Goal: Information Seeking & Learning: Learn about a topic

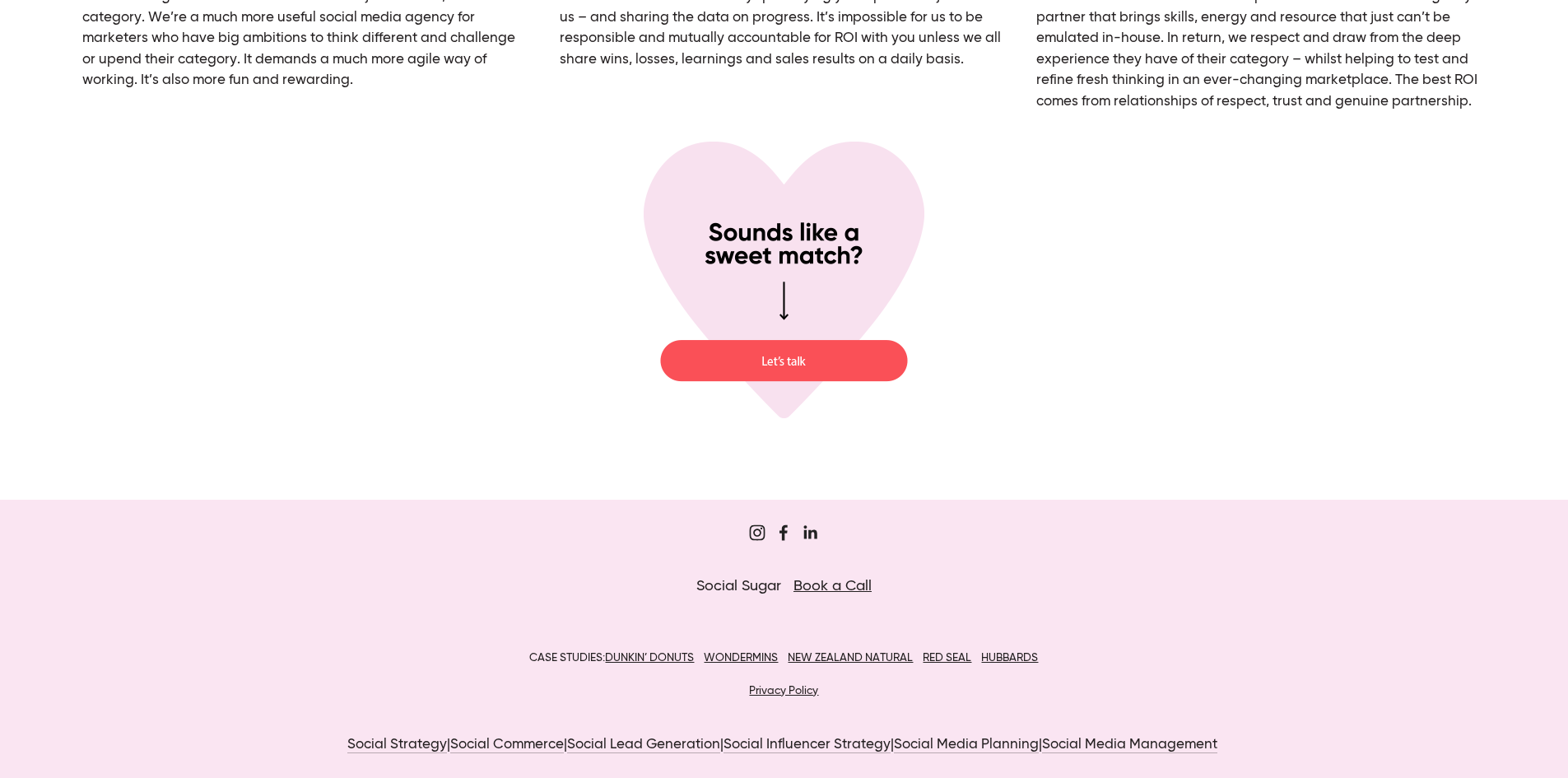
scroll to position [6258, 0]
click at [757, 533] on use "Sugar&Partners" at bounding box center [757, 530] width 33 height 33
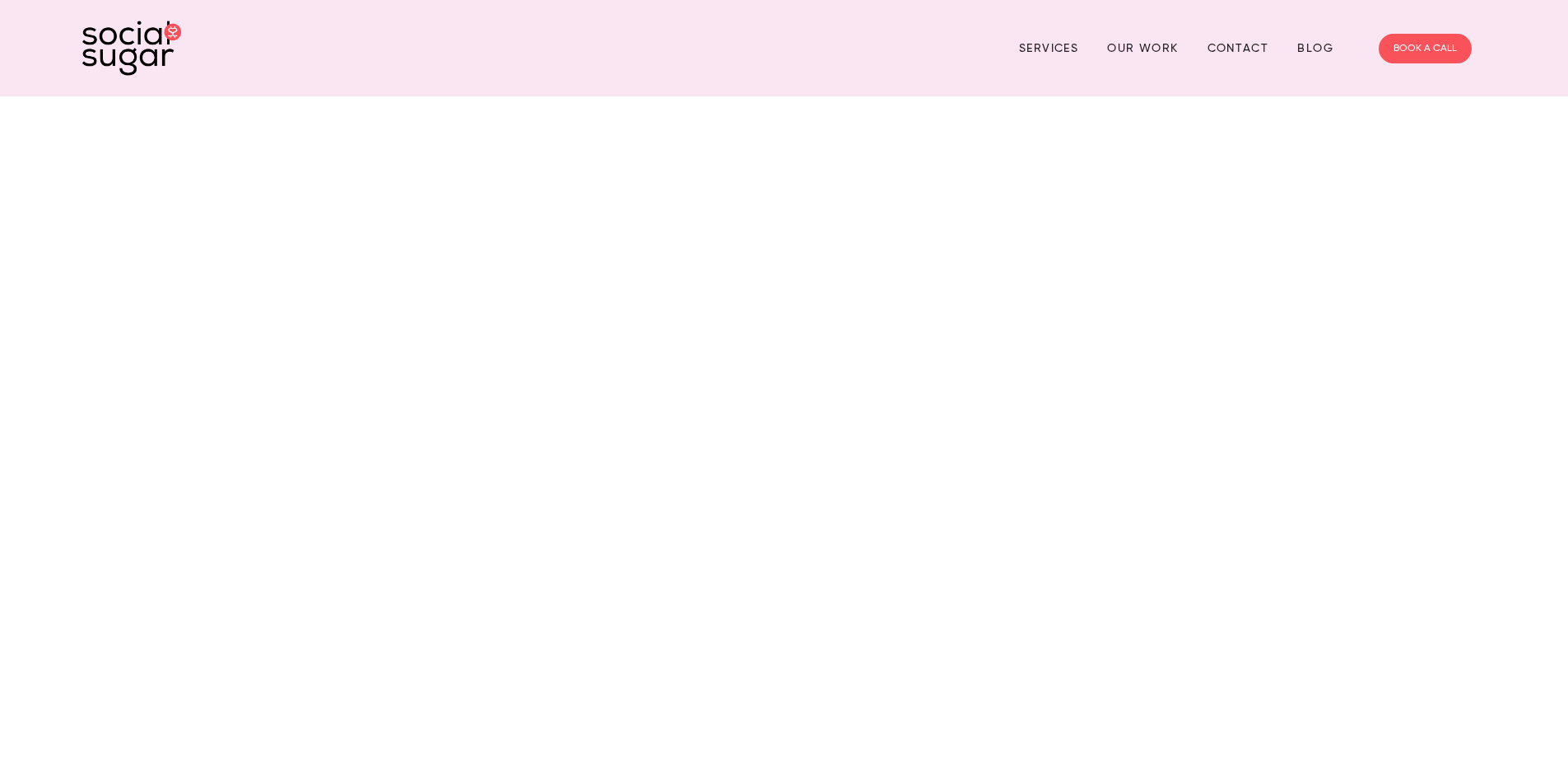
click at [1004, 53] on div "Services Our Work Contact Blog BOOK A CALL" at bounding box center [784, 48] width 1413 height 63
click at [1052, 36] on link "Services" at bounding box center [1049, 48] width 60 height 25
click at [1049, 47] on link "Services" at bounding box center [1049, 48] width 60 height 25
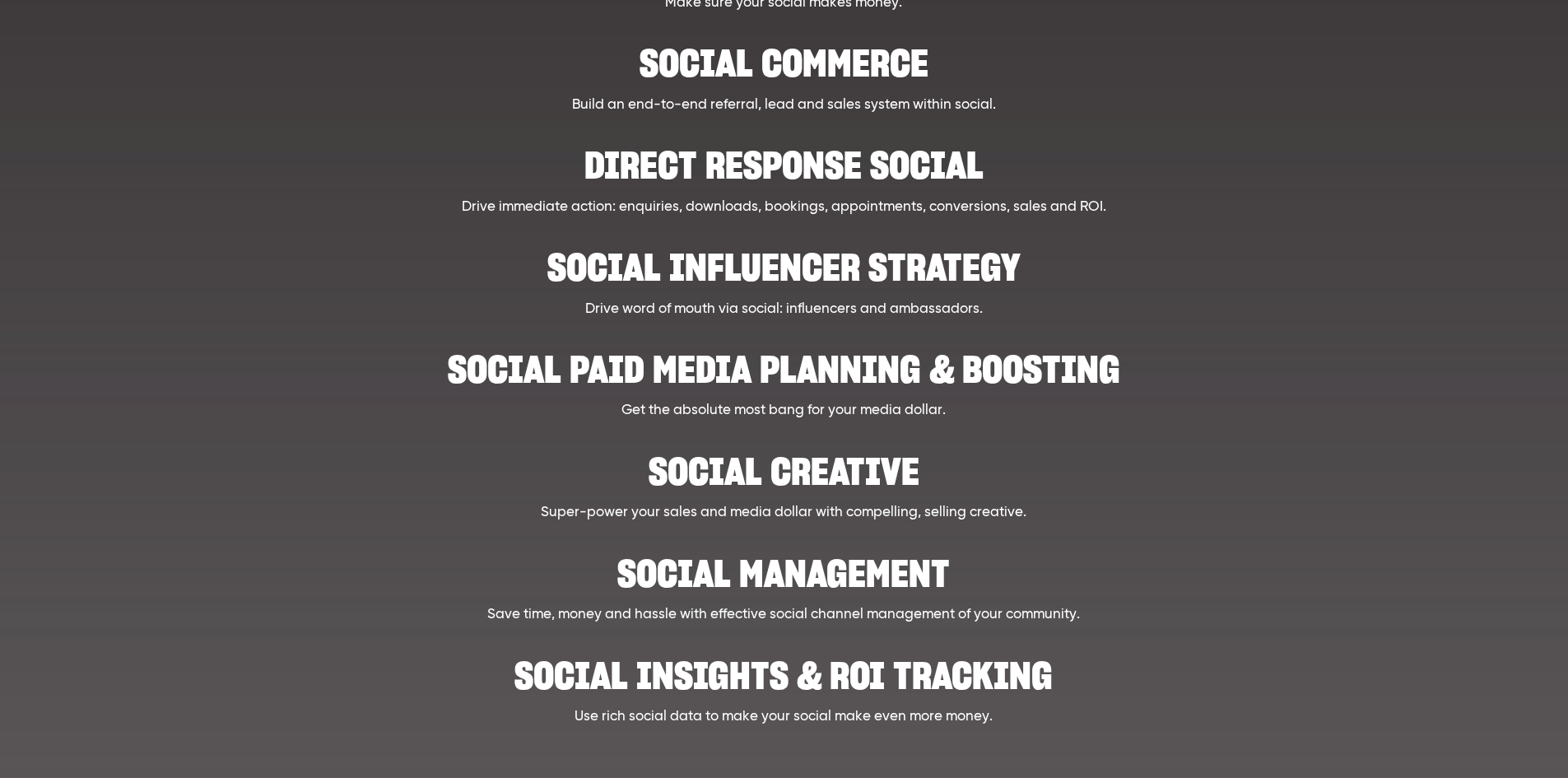
scroll to position [576, 0]
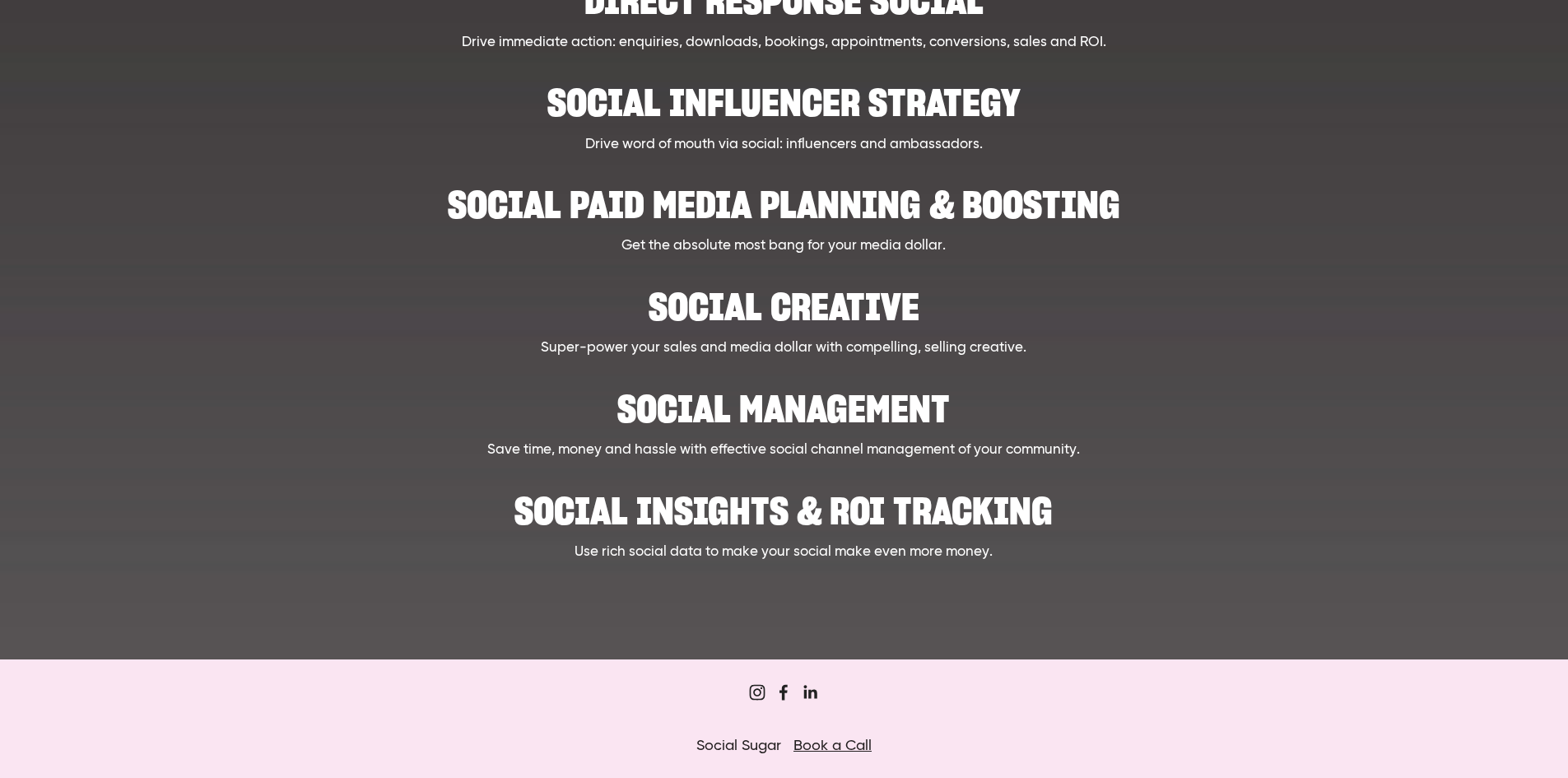
click at [823, 207] on h2 "Social paid media planning & boosting" at bounding box center [784, 197] width 1212 height 50
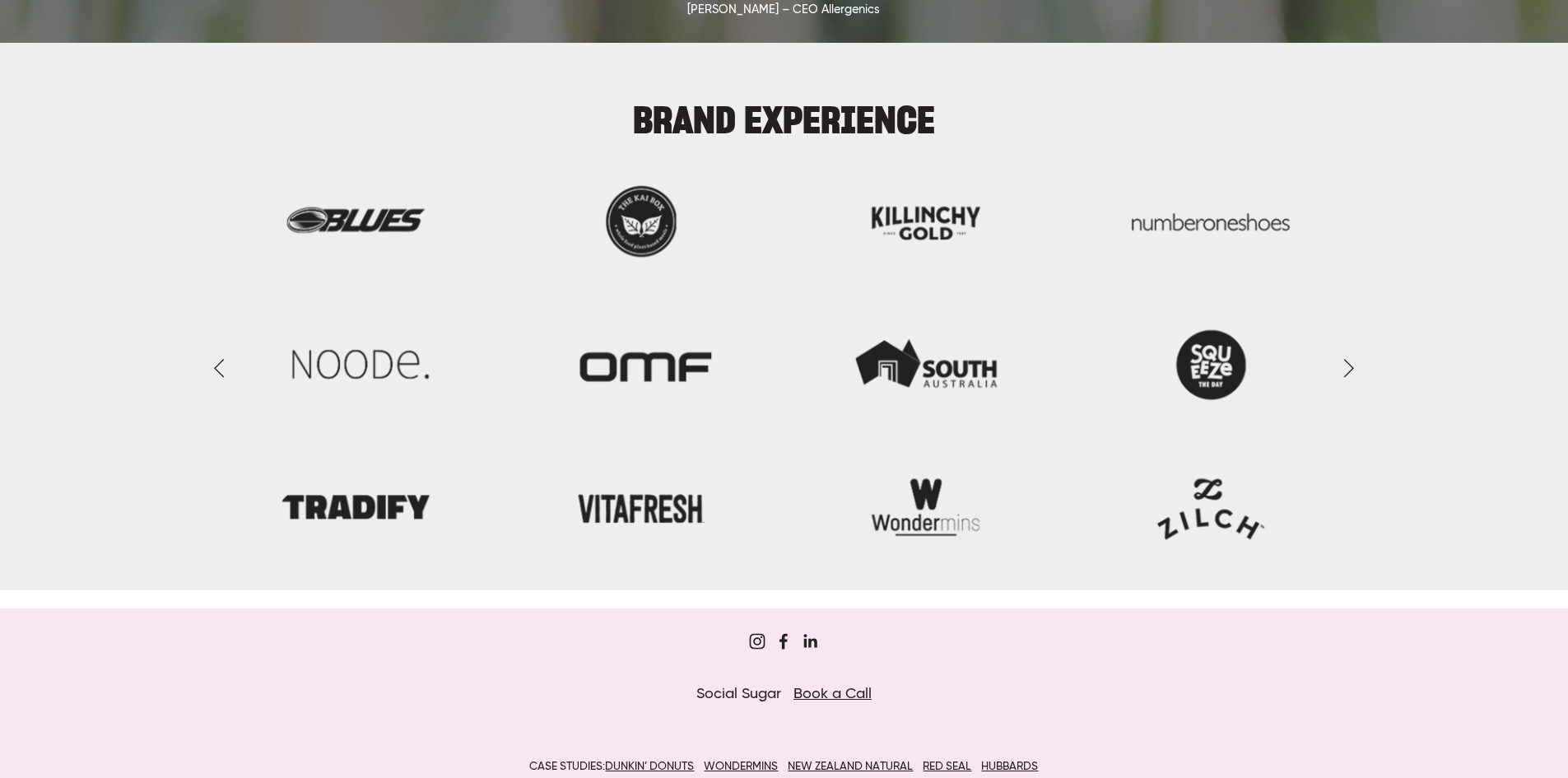
scroll to position [1975, 0]
